Goal: Use online tool/utility: Utilize a website feature to perform a specific function

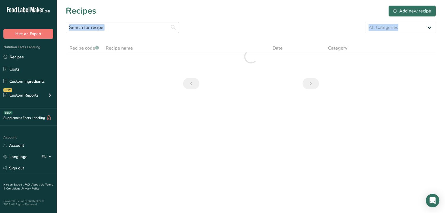
click at [82, 31] on input "text" at bounding box center [122, 27] width 113 height 11
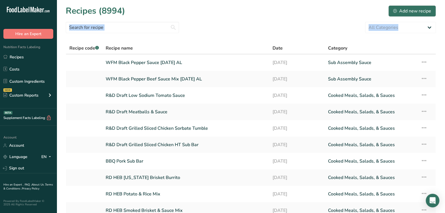
click at [83, 38] on section "Recipes (8994) Add new recipe All Categories Baked Goods [GEOGRAPHIC_DATA] Conf…" at bounding box center [251, 123] width 388 height 246
click at [83, 26] on input "text" at bounding box center [122, 27] width 113 height 11
drag, startPoint x: 78, startPoint y: 37, endPoint x: 129, endPoint y: 28, distance: 51.2
click at [79, 37] on section "Recipes (8994) Add new recipe All Categories Baked Goods [GEOGRAPHIC_DATA] Conf…" at bounding box center [251, 123] width 388 height 246
click at [133, 30] on input "text" at bounding box center [122, 27] width 113 height 11
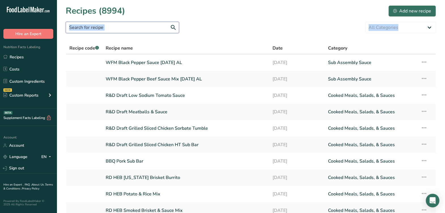
drag, startPoint x: 133, startPoint y: 30, endPoint x: 137, endPoint y: 28, distance: 4.2
click at [137, 28] on input "text" at bounding box center [122, 27] width 113 height 11
click at [185, 28] on div "All Categories Baked Goods Beverages Confectionery Cooked Meals, Salads, & Sauc…" at bounding box center [251, 27] width 370 height 11
drag, startPoint x: 185, startPoint y: 28, endPoint x: 157, endPoint y: 29, distance: 27.8
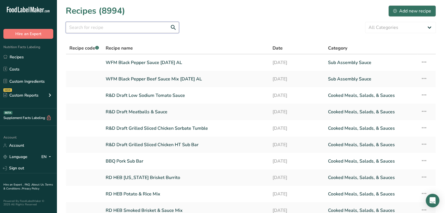
click at [157, 29] on input "text" at bounding box center [122, 27] width 113 height 11
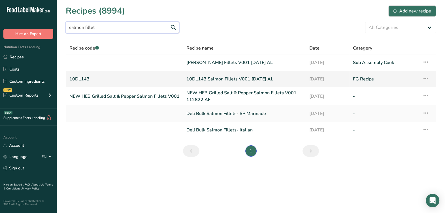
type input "salmon fillet"
click at [209, 78] on link "10DL143 Salmon Fillets V001 8-18-25 AL" at bounding box center [244, 79] width 116 height 12
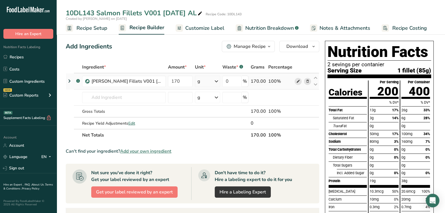
click at [296, 79] on icon at bounding box center [298, 81] width 4 height 6
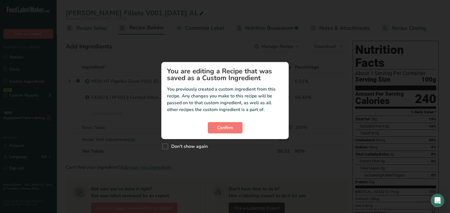
click at [230, 137] on section "You are editing a Recipe that was saved as a Custom Ingredient You previously c…" at bounding box center [224, 100] width 127 height 77
click at [228, 132] on button "Confirm" at bounding box center [225, 127] width 35 height 11
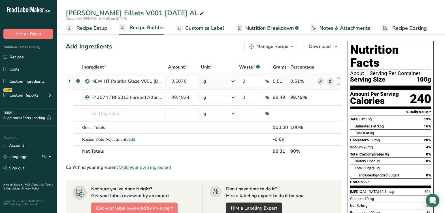
click at [320, 81] on icon at bounding box center [320, 81] width 4 height 6
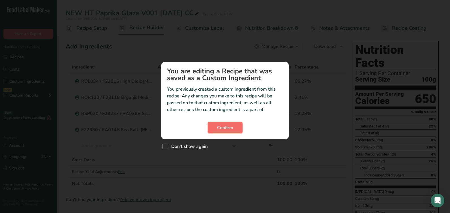
click at [233, 128] on button "Confirm" at bounding box center [225, 127] width 35 height 11
